Goal: Check status: Check status

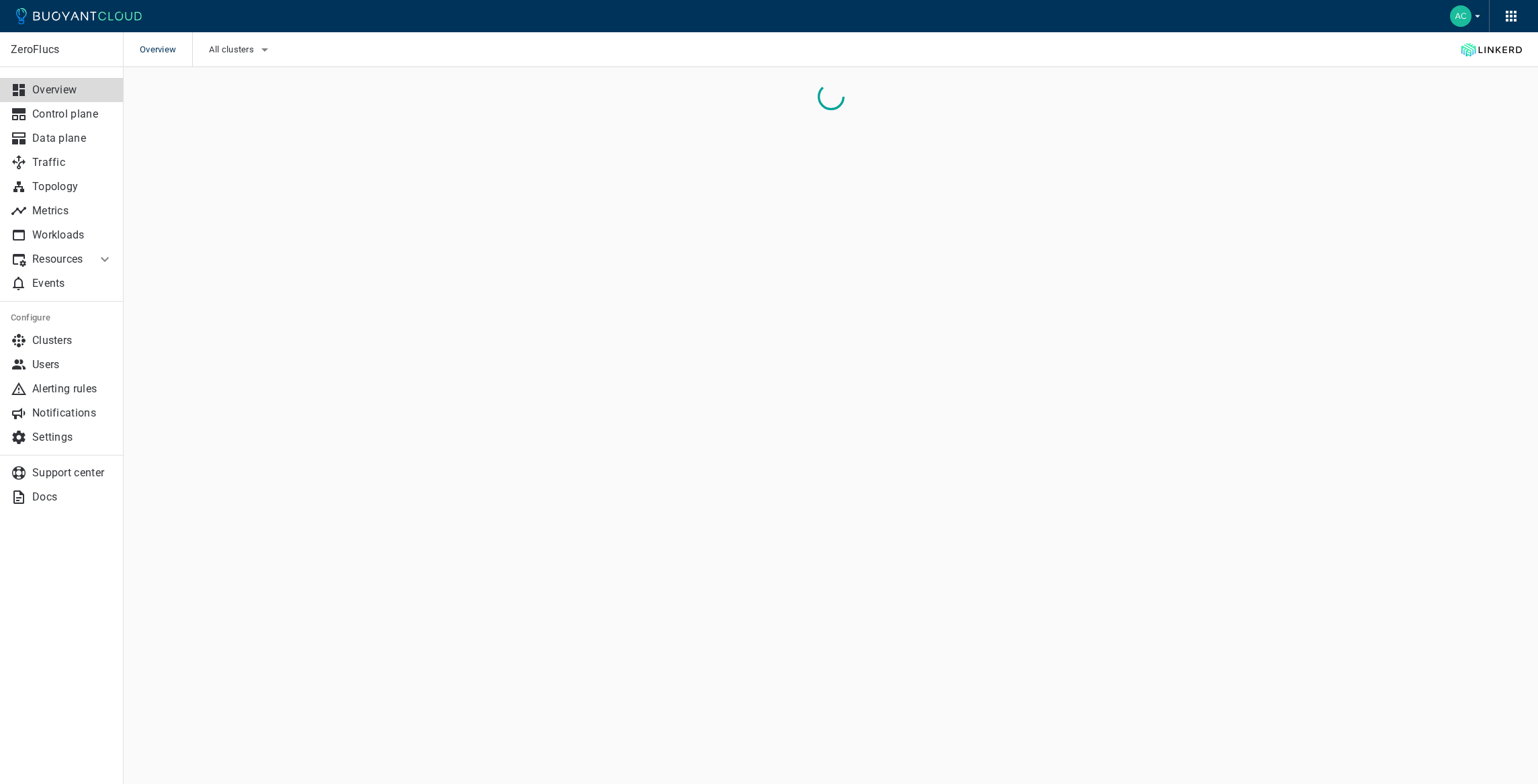
click at [258, 62] on div "All clusters" at bounding box center [232, 50] width 80 height 35
click at [234, 51] on span "All clusters" at bounding box center [232, 50] width 48 height 11
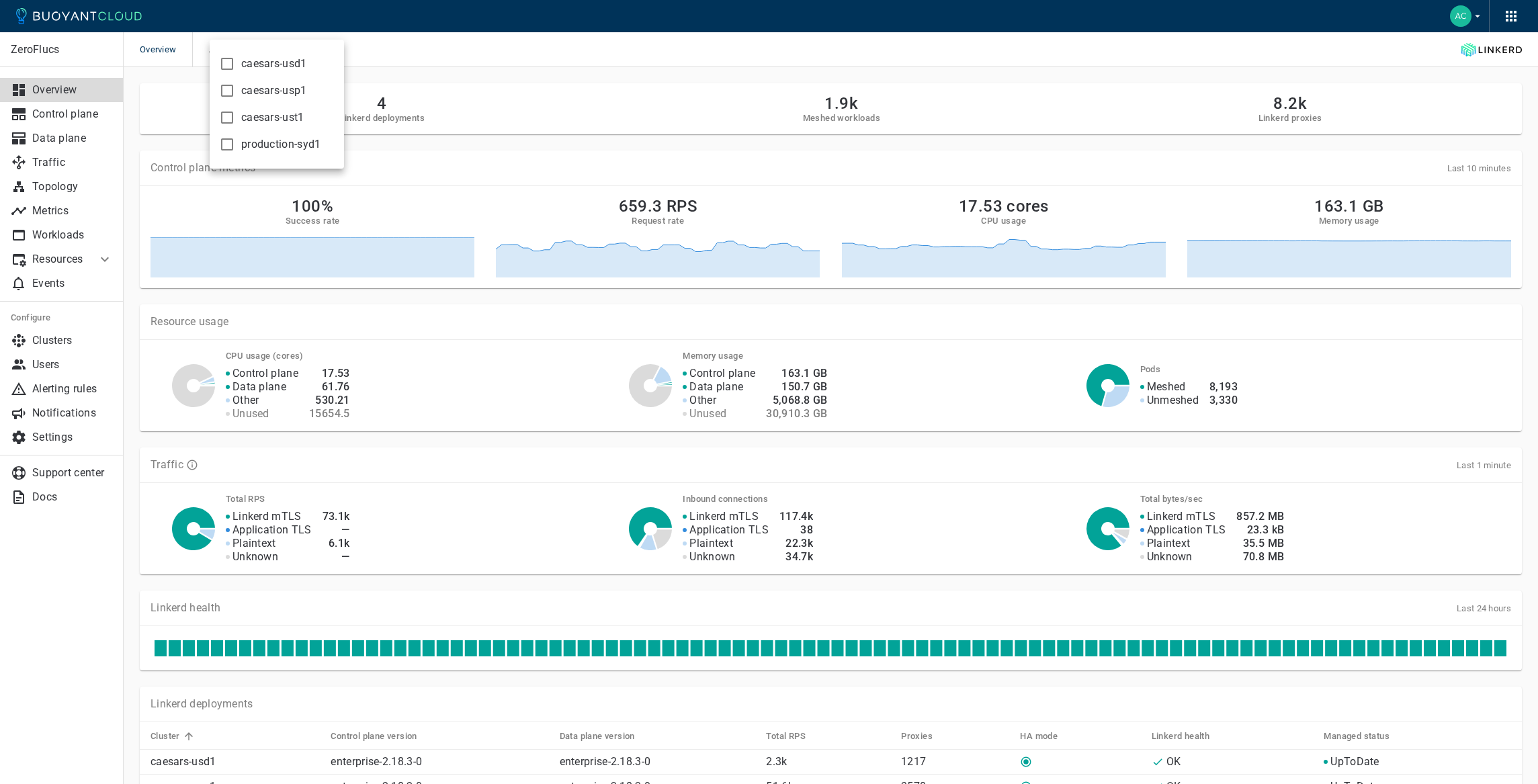
click at [271, 90] on span "caesars-usp1" at bounding box center [274, 90] width 66 height 14
click at [235, 90] on input "caesars-usp1" at bounding box center [227, 90] width 16 height 16
checkbox input "true"
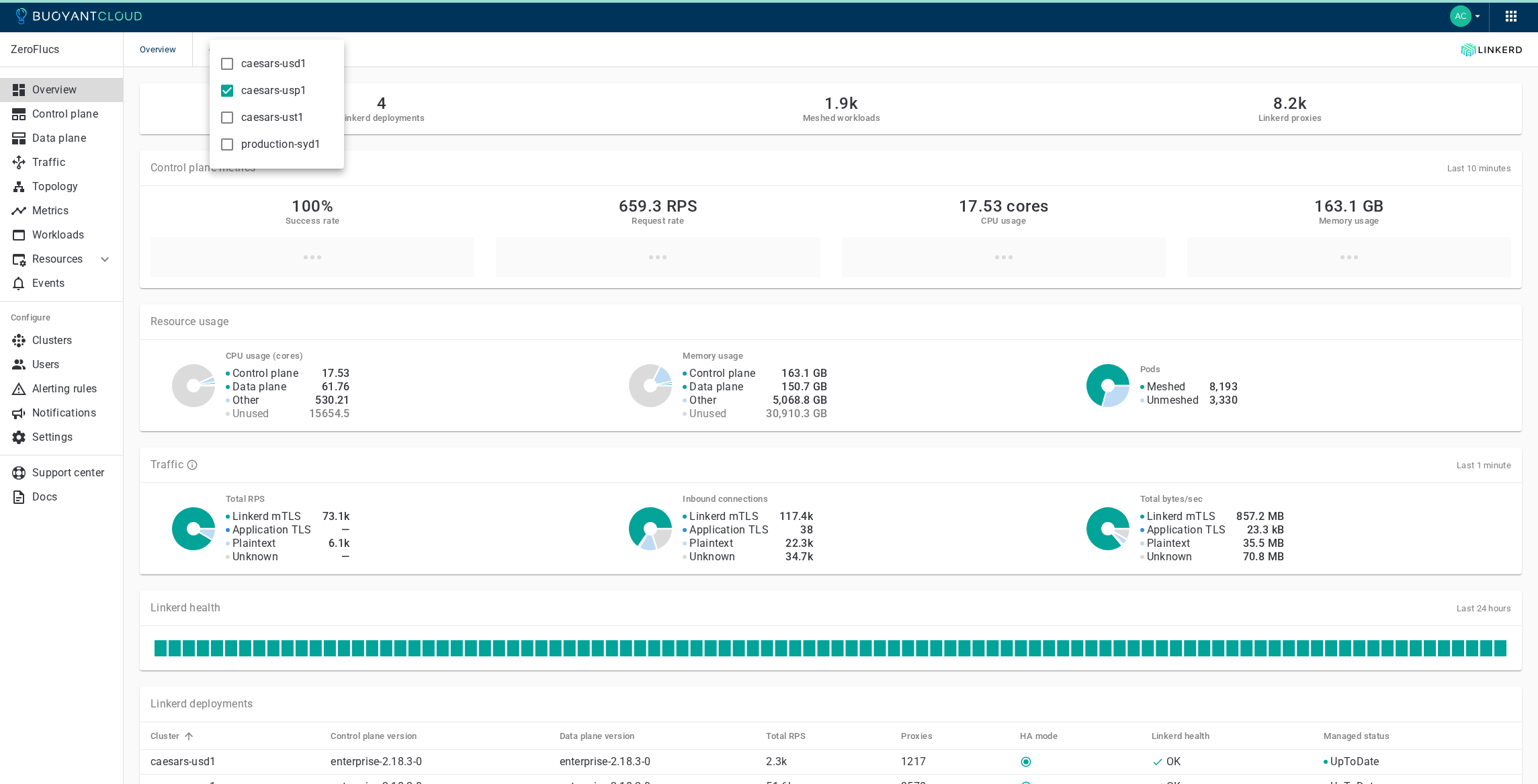
click at [494, 79] on div at bounding box center [769, 392] width 1538 height 784
